Goal: Task Accomplishment & Management: Manage account settings

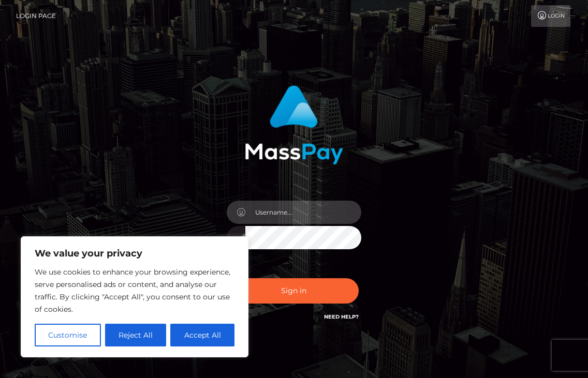
click at [274, 215] on input "text" at bounding box center [303, 212] width 116 height 23
type input "[PERSON_NAME].throne"
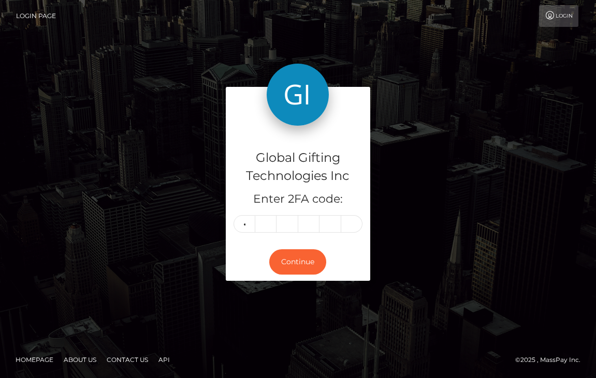
type input "2"
type input "4"
type input "7"
type input "4"
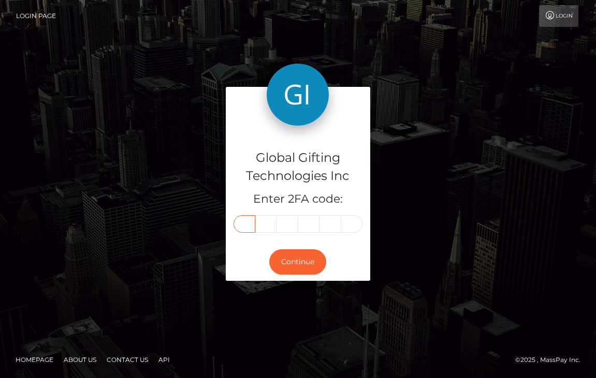
type input "2"
type input "8"
type input "4"
type input "7"
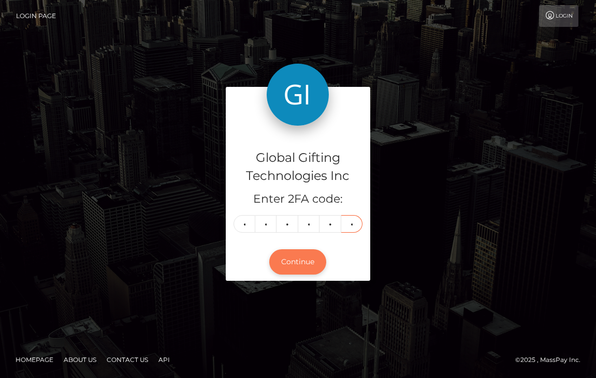
type input "4"
click at [319, 259] on button "Continue" at bounding box center [297, 262] width 57 height 25
click at [305, 259] on button "Continue" at bounding box center [297, 262] width 57 height 25
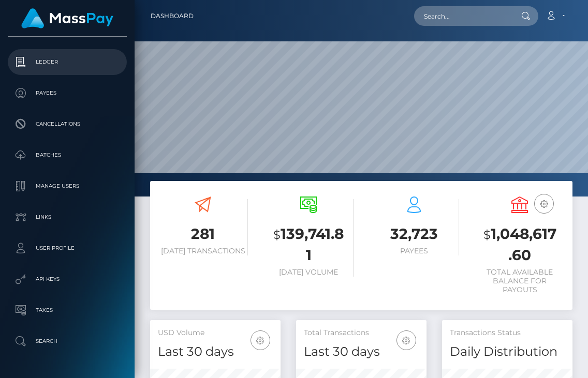
scroll to position [119, 0]
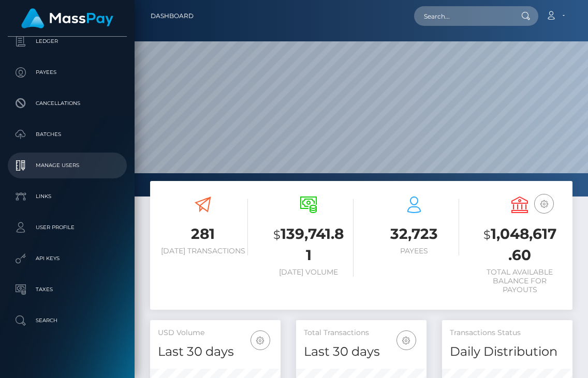
click at [61, 169] on p "Manage Users" at bounding box center [67, 166] width 111 height 16
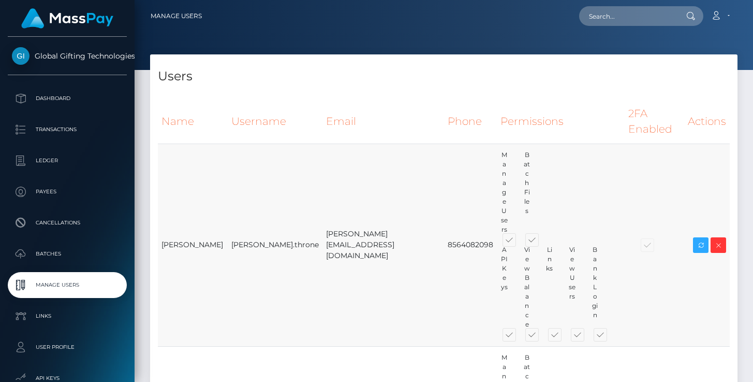
click at [588, 239] on div at bounding box center [654, 244] width 52 height 11
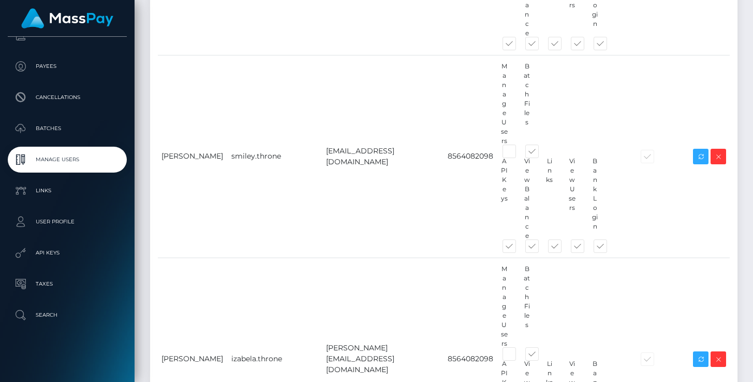
scroll to position [572, 0]
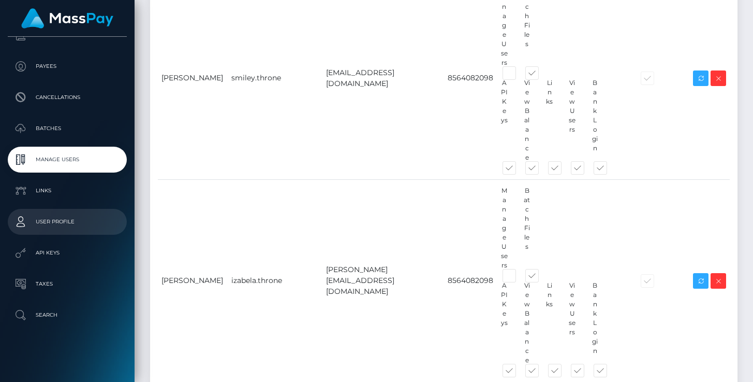
click at [105, 214] on p "User Profile" at bounding box center [67, 222] width 111 height 16
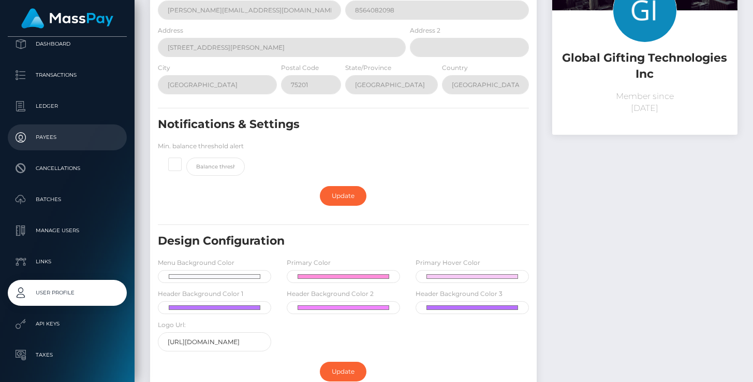
scroll to position [122, 0]
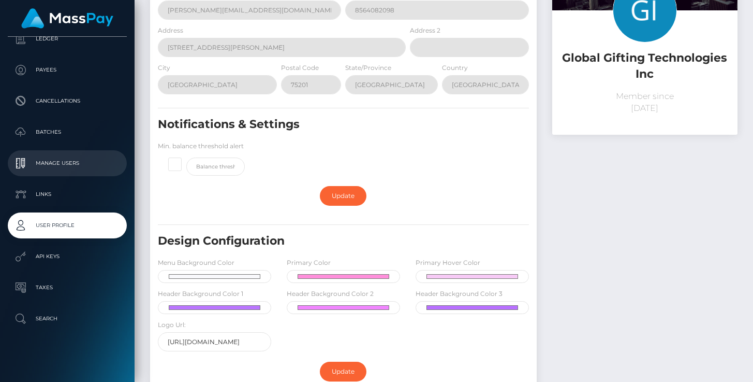
click at [80, 170] on p "Manage Users" at bounding box center [67, 163] width 111 height 16
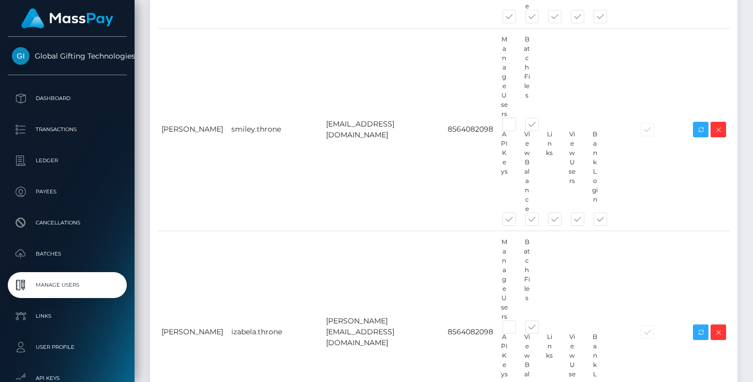
scroll to position [490, 0]
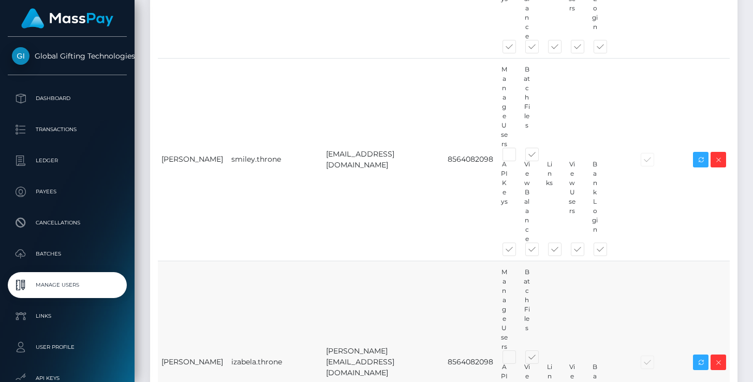
click at [644, 356] on div at bounding box center [654, 361] width 52 height 11
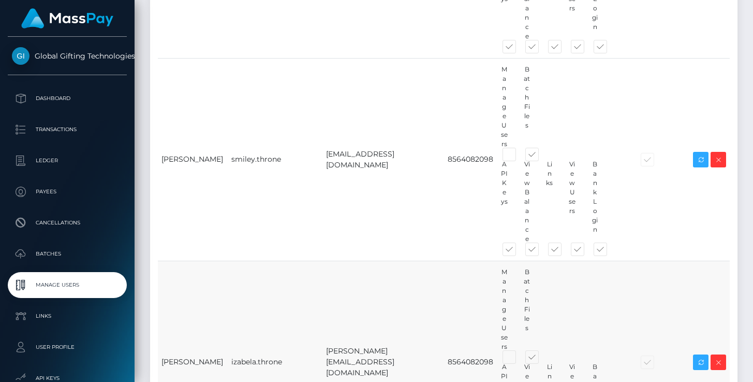
click at [644, 356] on div at bounding box center [654, 361] width 52 height 11
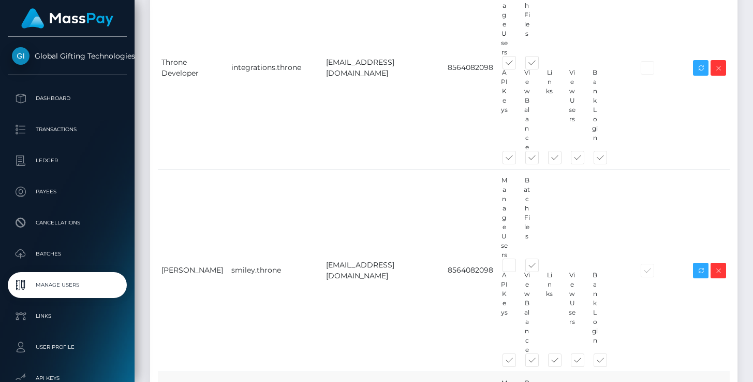
scroll to position [377, 0]
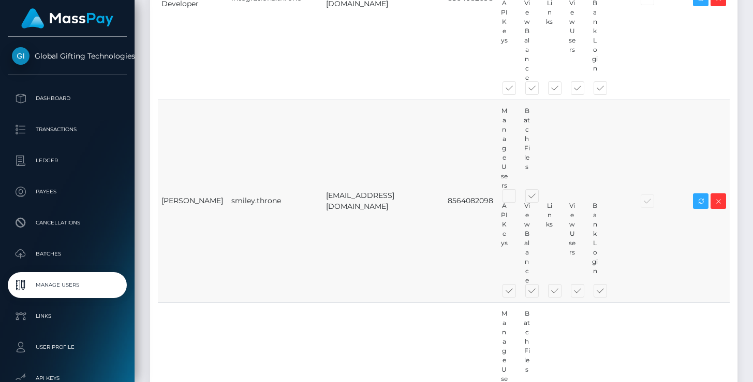
scroll to position [449, 0]
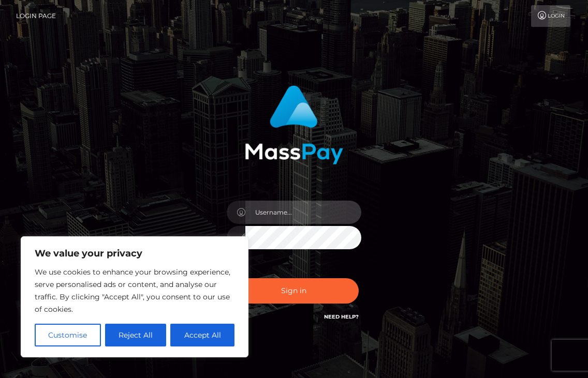
click at [273, 218] on input "text" at bounding box center [303, 212] width 116 height 23
click at [484, 130] on div "Sign in" at bounding box center [294, 210] width 497 height 264
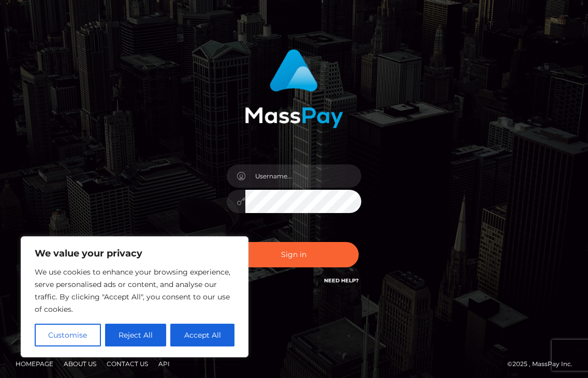
scroll to position [40, 0]
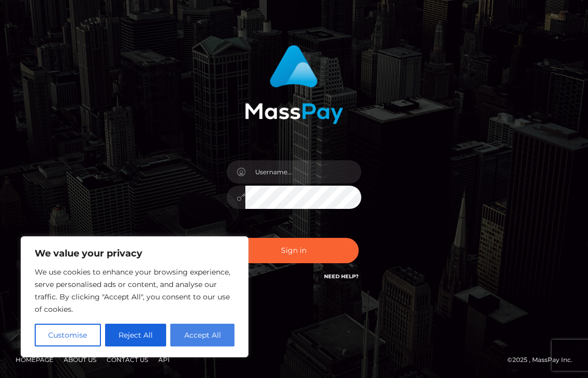
click at [226, 343] on button "Accept All" at bounding box center [202, 335] width 64 height 23
checkbox input "true"
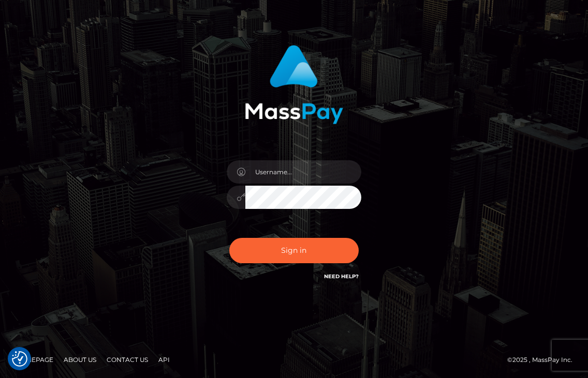
click at [339, 276] on link "Need Help?" at bounding box center [341, 276] width 35 height 7
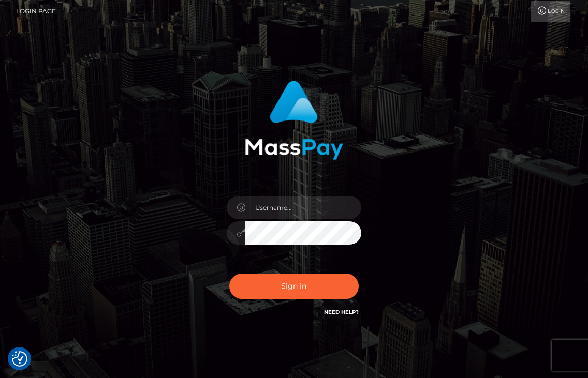
scroll to position [0, 0]
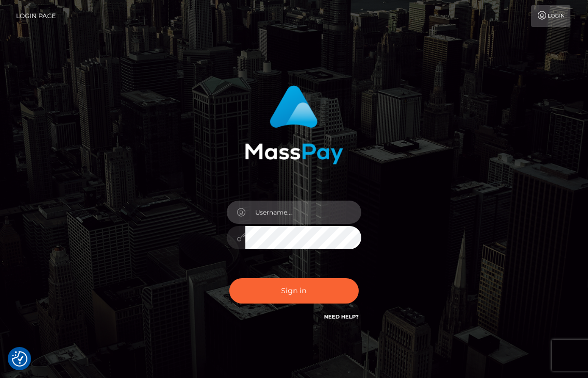
click at [255, 219] on input "text" at bounding box center [303, 212] width 116 height 23
type input "hanna.throne"
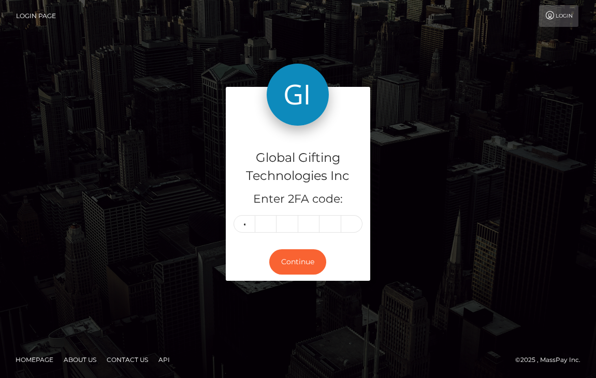
type input "3"
type input "0"
type input "9"
type input "6"
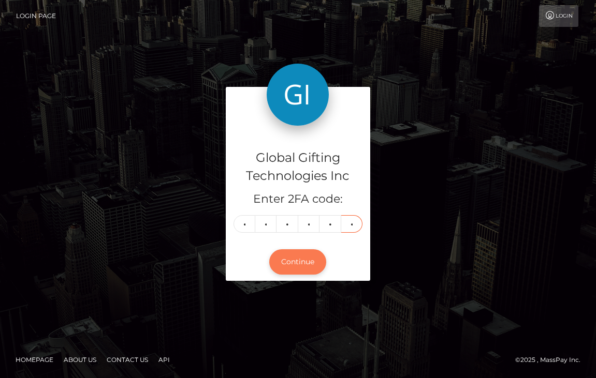
type input "1"
click at [324, 258] on button "Continue" at bounding box center [297, 262] width 57 height 25
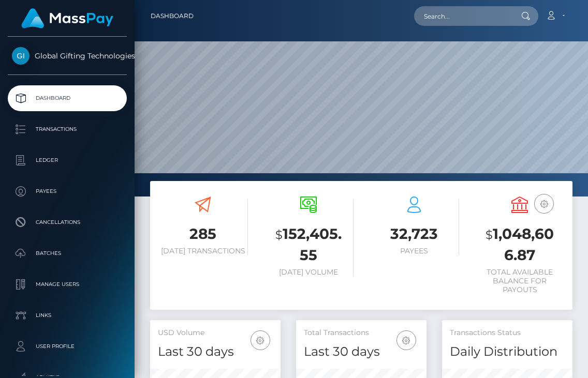
scroll to position [183, 130]
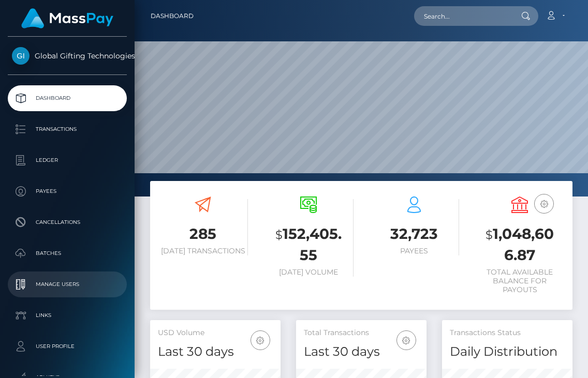
click at [63, 279] on p "Manage Users" at bounding box center [67, 285] width 111 height 16
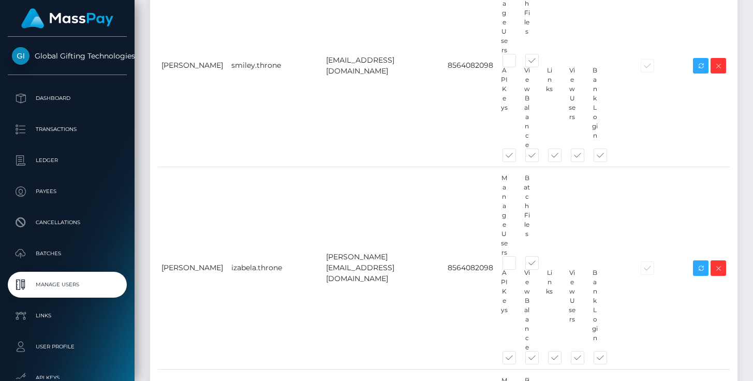
scroll to position [451, 0]
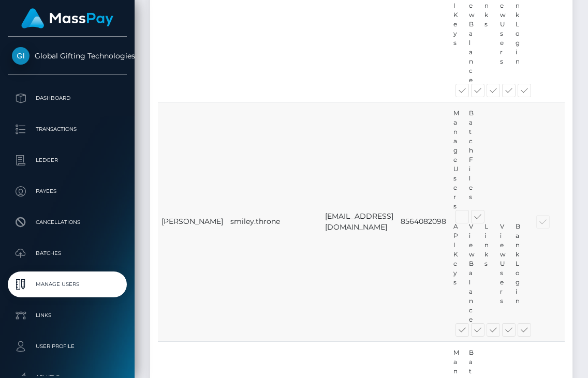
scroll to position [0, 0]
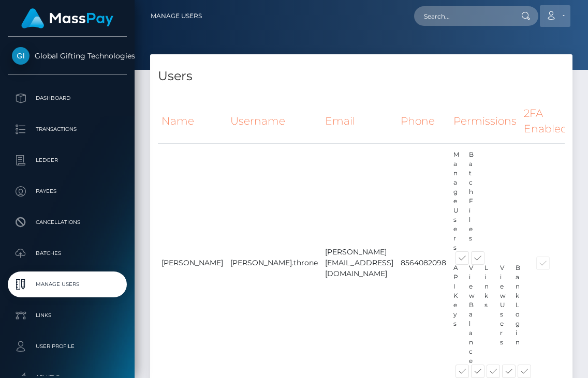
click at [551, 14] on icon at bounding box center [551, 15] width 11 height 8
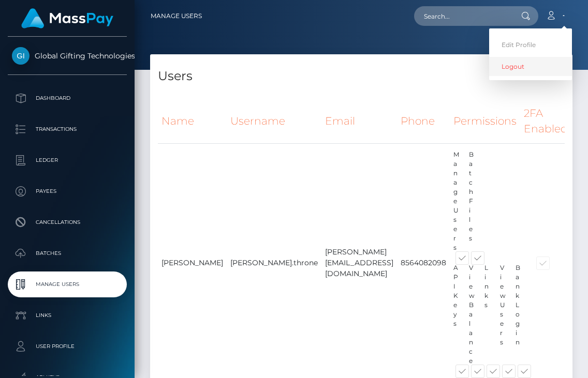
click at [519, 67] on link "Logout" at bounding box center [530, 66] width 83 height 19
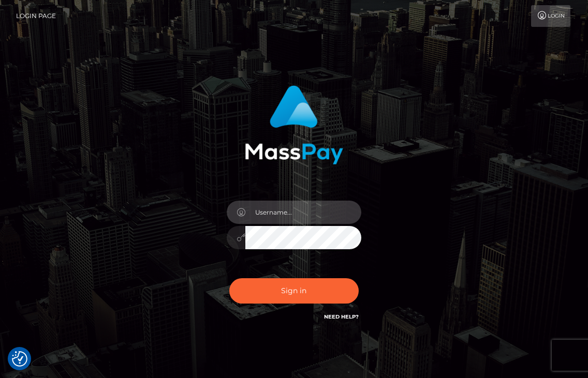
click at [287, 214] on input "text" at bounding box center [303, 212] width 116 height 23
type input "izabela.throne"
click at [405, 195] on div "izabela.throne Sign in" at bounding box center [294, 204] width 225 height 253
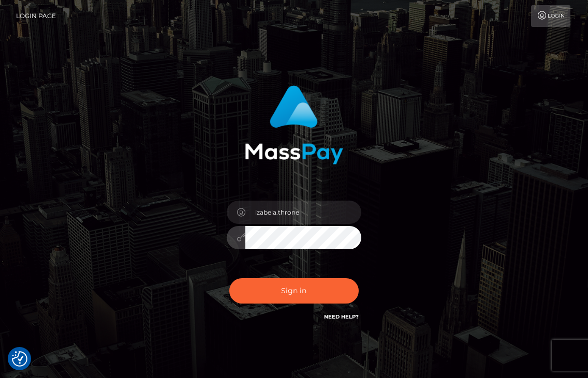
click at [454, 146] on div "izabela.throne Sign in" at bounding box center [294, 210] width 497 height 264
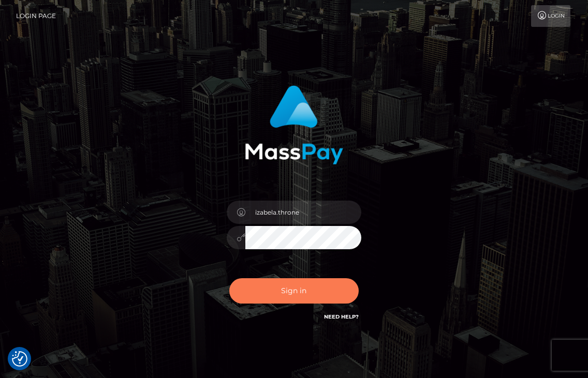
click at [314, 286] on button "Sign in" at bounding box center [293, 291] width 129 height 25
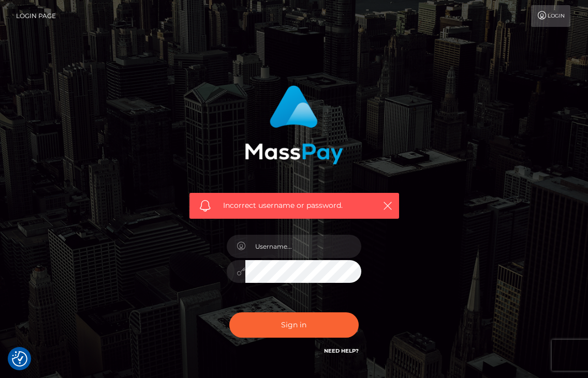
click at [296, 234] on div at bounding box center [294, 266] width 150 height 79
click at [295, 243] on input "text" at bounding box center [303, 246] width 116 height 23
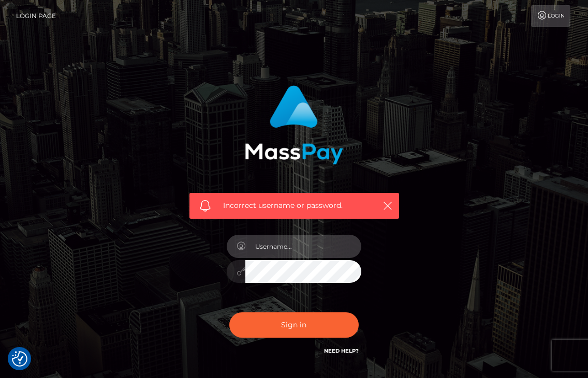
type input "[PERSON_NAME].throne"
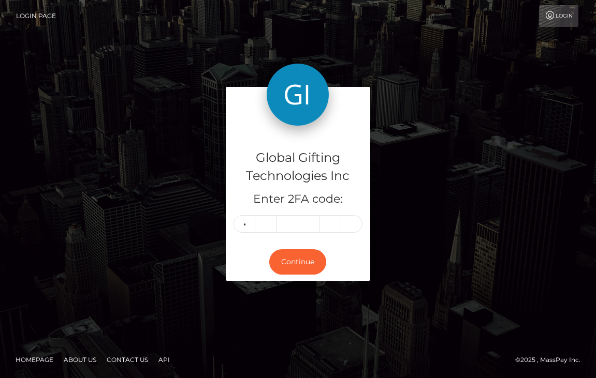
type input "7"
type input "6"
type input "9"
type input "6"
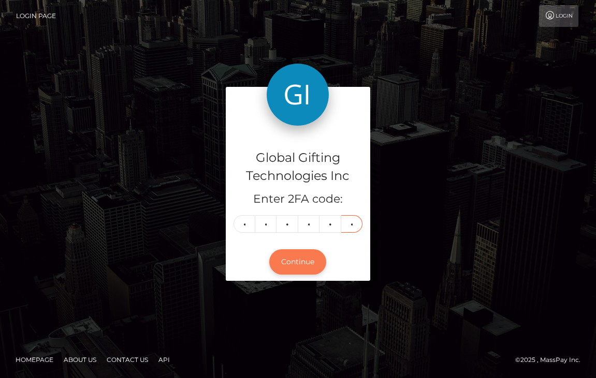
type input "9"
click at [298, 261] on button "Continue" at bounding box center [297, 262] width 57 height 25
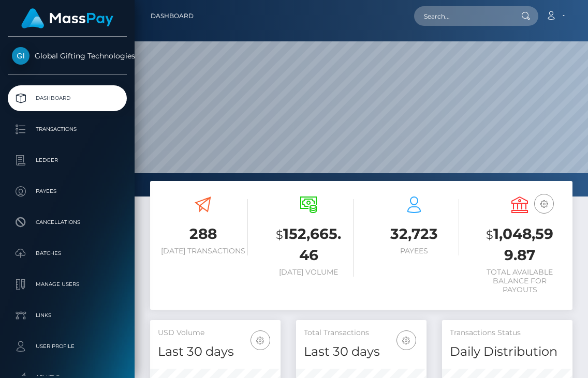
scroll to position [183, 130]
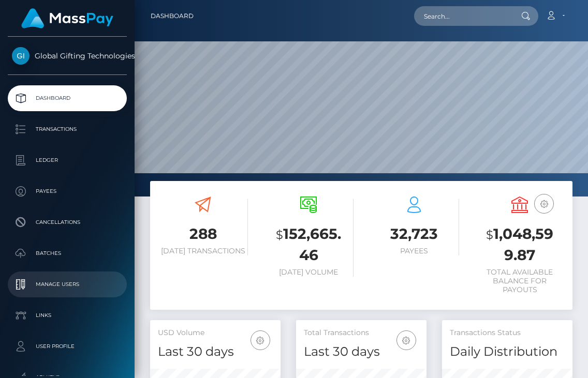
click at [38, 286] on p "Manage Users" at bounding box center [67, 285] width 111 height 16
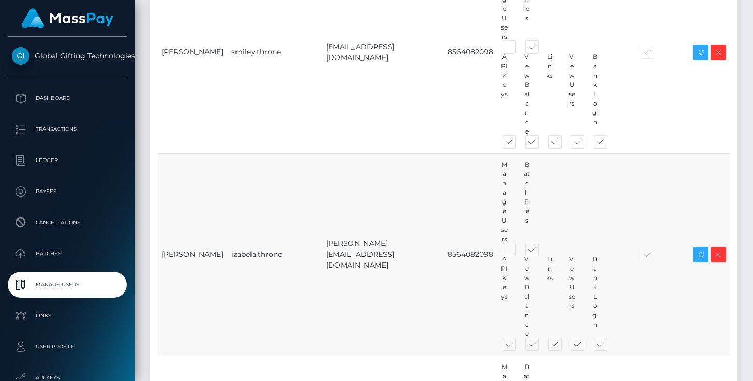
scroll to position [433, 0]
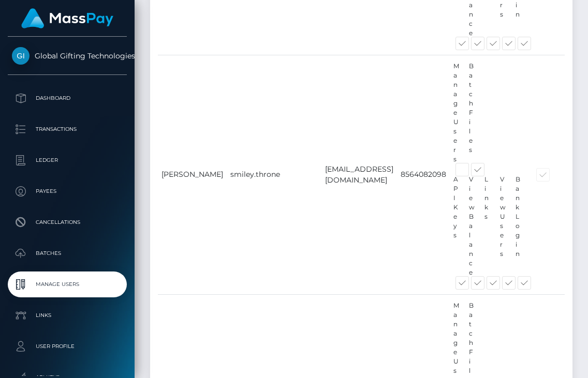
scroll to position [721, 0]
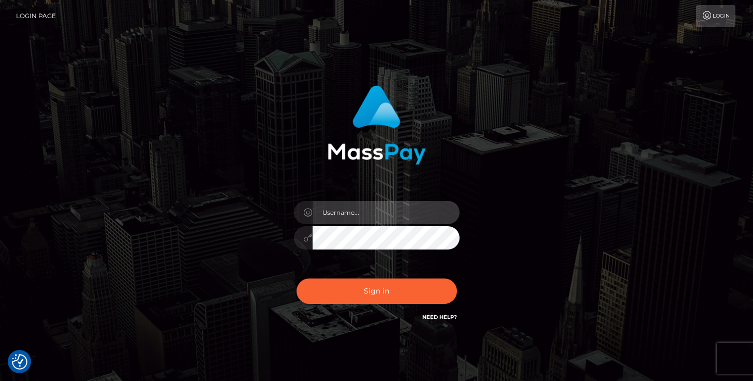
click at [325, 208] on input "text" at bounding box center [386, 212] width 147 height 23
type input "hanna.throne"
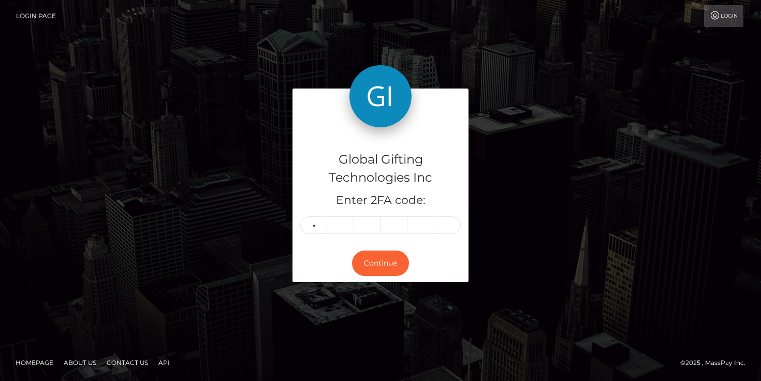
type input "9"
type input "5"
type input "9"
type input "0"
type input "3"
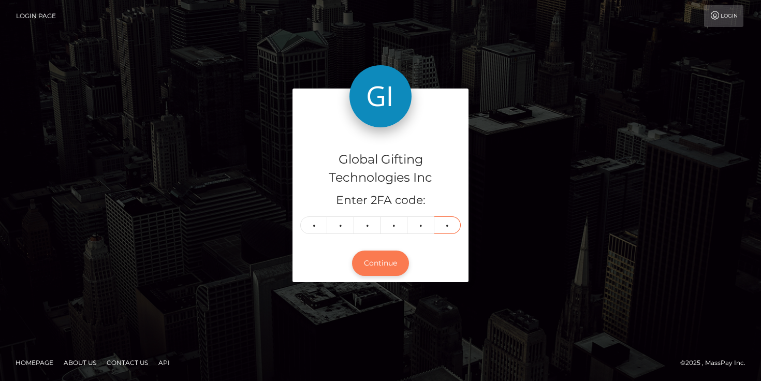
type input "8"
click at [395, 260] on button "Continue" at bounding box center [380, 263] width 57 height 25
click at [384, 264] on button "Continue" at bounding box center [380, 263] width 57 height 25
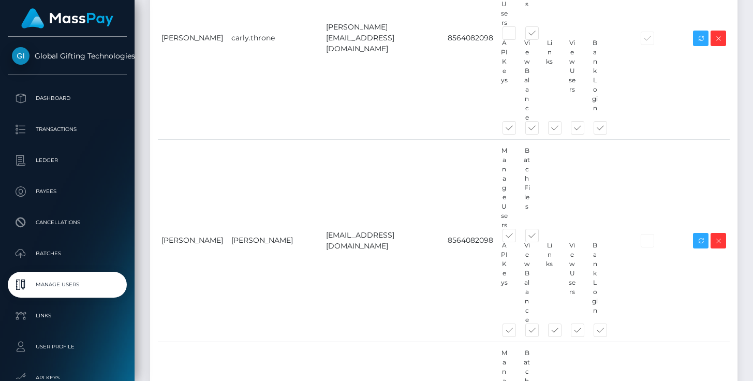
scroll to position [1934, 0]
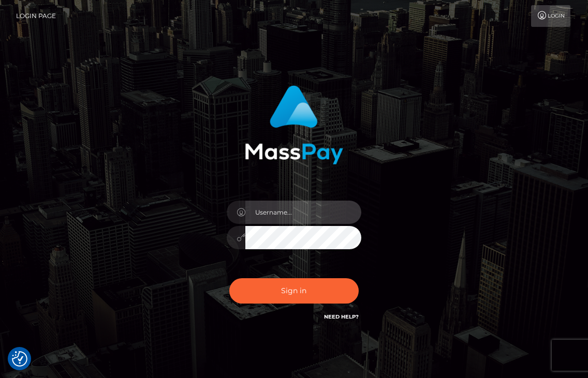
click at [274, 207] on input "text" at bounding box center [303, 212] width 116 height 23
type input "[PERSON_NAME].throne"
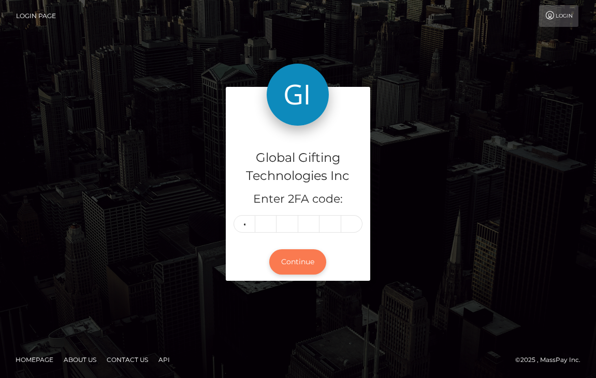
type input "8"
type input "6"
type input "0"
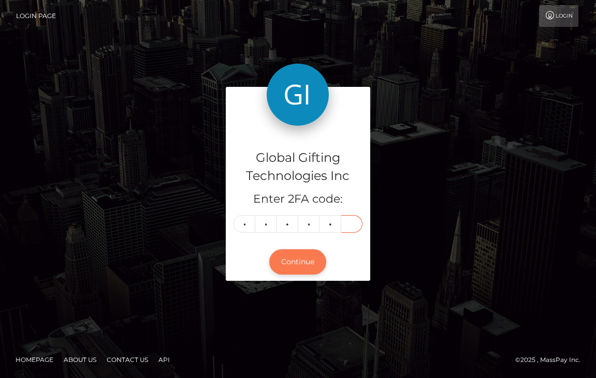
type input "3"
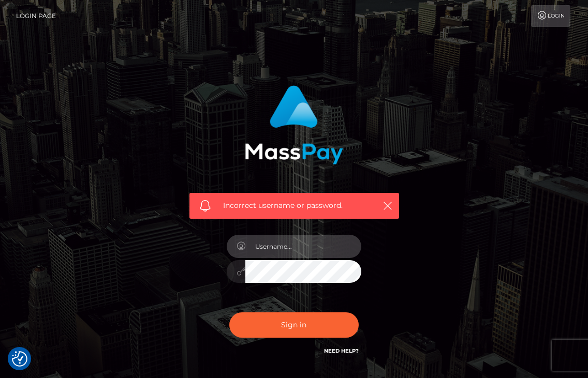
click at [317, 253] on input "text" at bounding box center [303, 246] width 116 height 23
type input "hanna.throne"
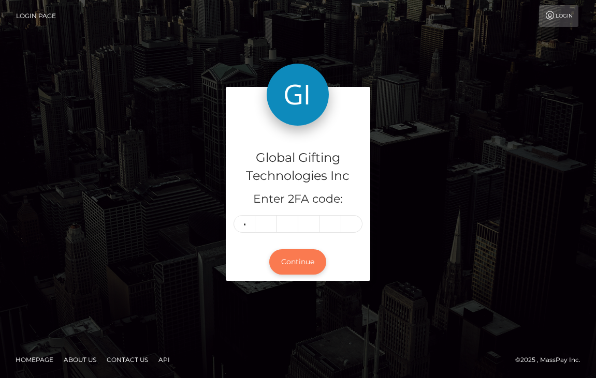
type input "5"
type input "9"
type input "1"
type input "6"
type input "5"
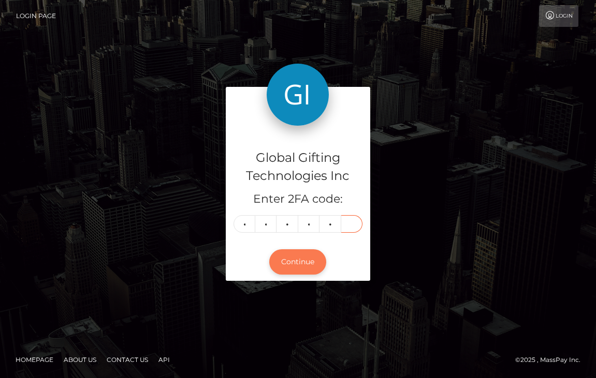
type input "3"
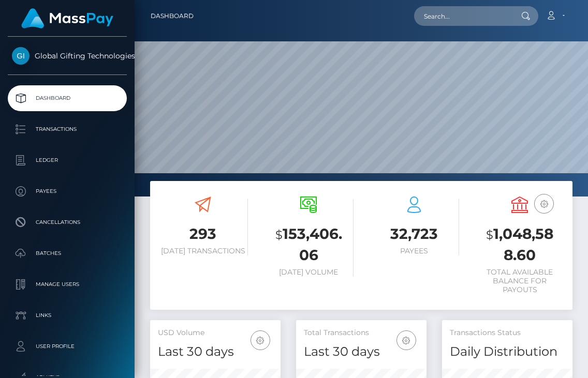
scroll to position [183, 130]
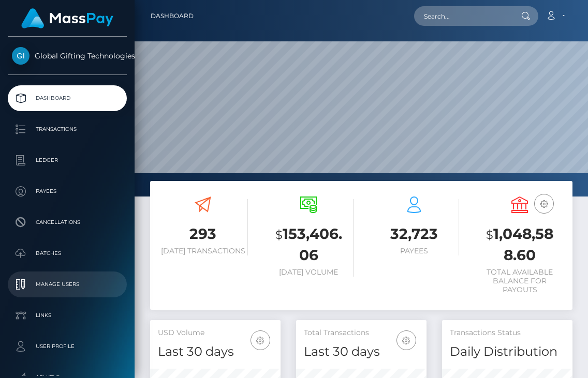
click at [57, 291] on p "Manage Users" at bounding box center [67, 285] width 111 height 16
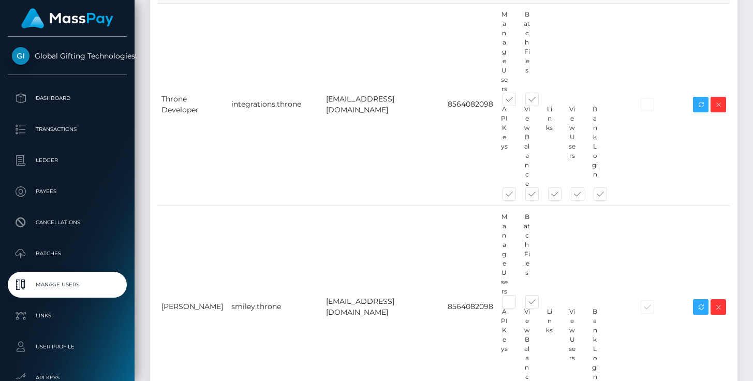
scroll to position [456, 0]
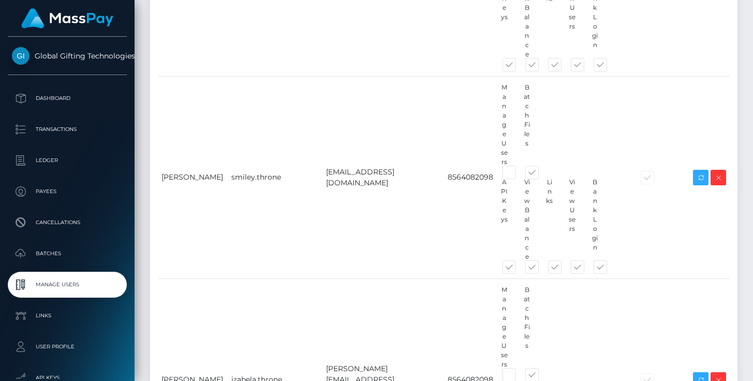
scroll to position [476, 0]
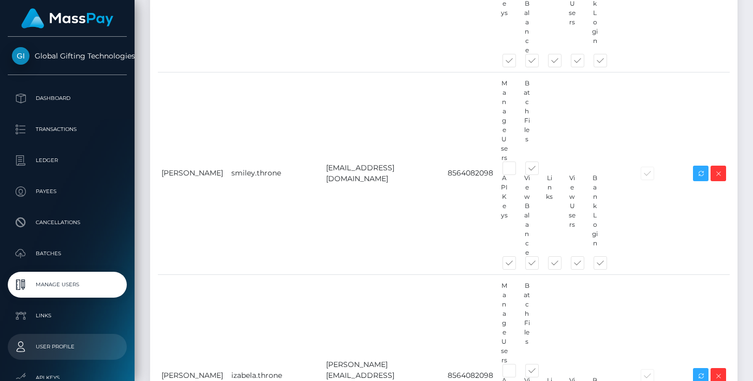
click at [67, 349] on p "User Profile" at bounding box center [67, 347] width 111 height 16
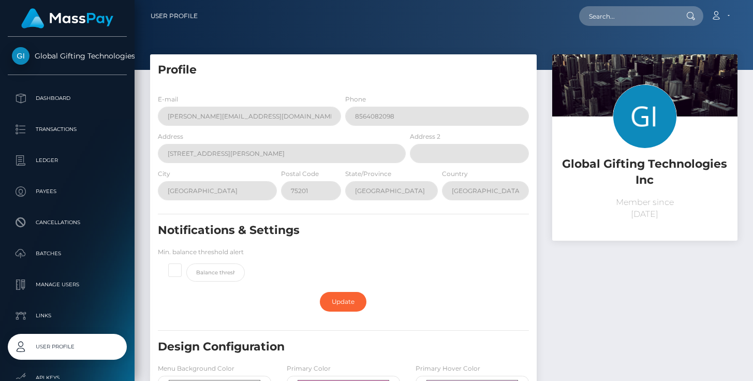
click at [105, 54] on span "Global Gifting Technologies Inc" at bounding box center [67, 55] width 119 height 9
click at [46, 97] on p "Dashboard" at bounding box center [67, 99] width 111 height 16
click at [720, 16] on icon at bounding box center [716, 15] width 11 height 8
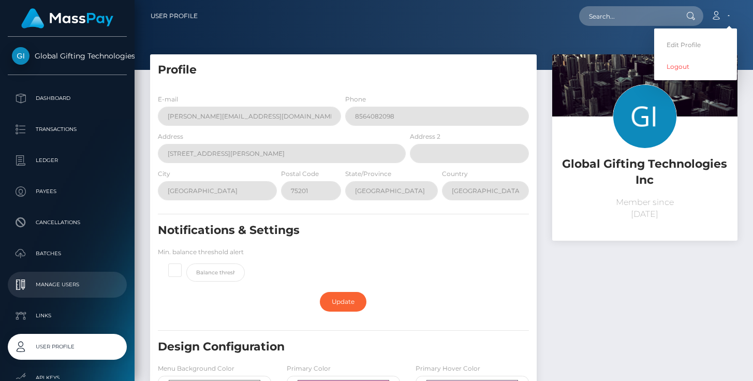
click at [56, 282] on p "Manage Users" at bounding box center [67, 285] width 111 height 16
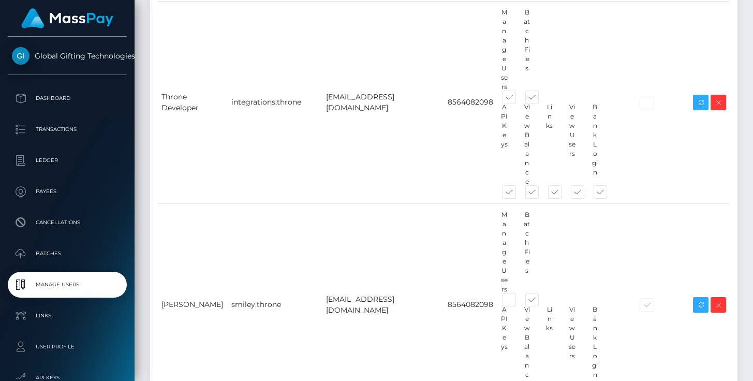
scroll to position [367, 0]
